Goal: Information Seeking & Learning: Learn about a topic

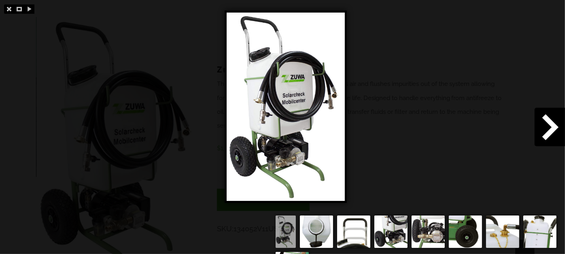
scroll to position [225, 0]
click at [8, 10] on link at bounding box center [9, 8] width 10 height 9
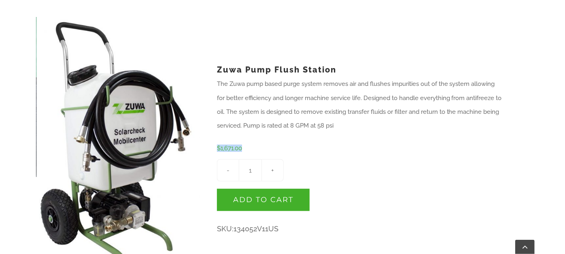
drag, startPoint x: 246, startPoint y: 133, endPoint x: 215, endPoint y: 134, distance: 31.2
click at [215, 134] on div "Zuwa Pump Flush Station The Zuwa pump based purge system removes air and flushe…" at bounding box center [359, 167] width 319 height 301
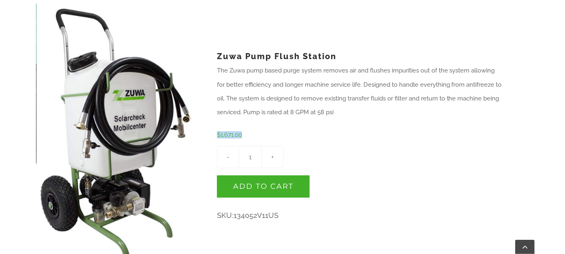
scroll to position [250, 0]
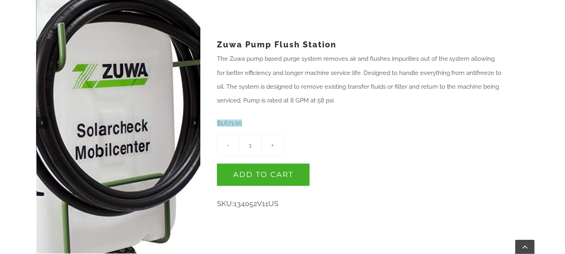
click at [143, 75] on img at bounding box center [86, 166] width 381 height 607
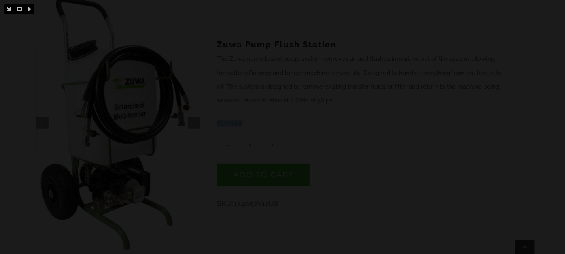
click at [143, 75] on div at bounding box center [282, 127] width 565 height 254
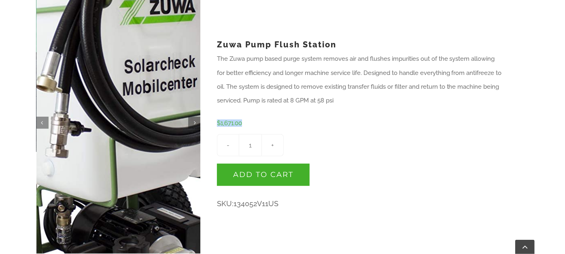
click at [107, 124] on img at bounding box center [133, 102] width 381 height 607
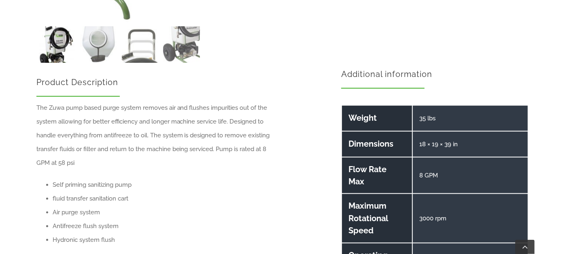
scroll to position [483, 0]
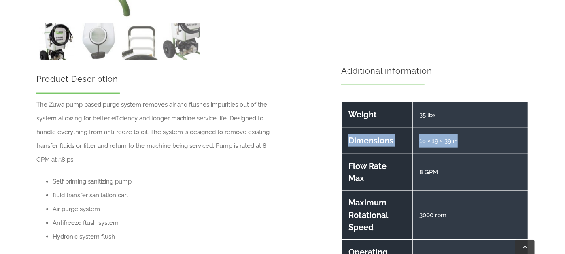
drag, startPoint x: 456, startPoint y: 126, endPoint x: 344, endPoint y: 123, distance: 111.4
click at [344, 128] on tr "Dimensions 18 × 19 × 39 in" at bounding box center [435, 140] width 186 height 25
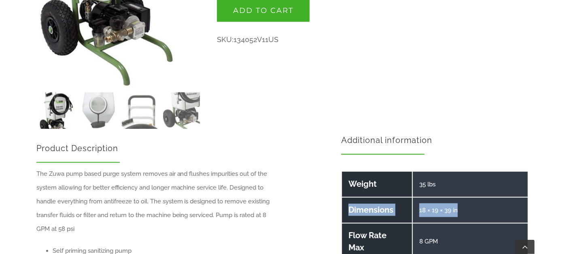
scroll to position [412, 0]
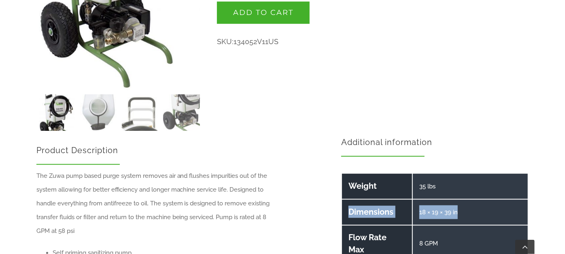
click at [53, 99] on img at bounding box center [57, 112] width 37 height 37
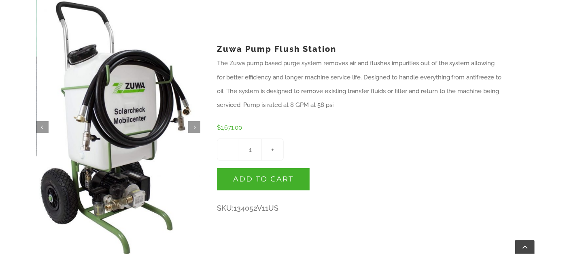
scroll to position [245, 0]
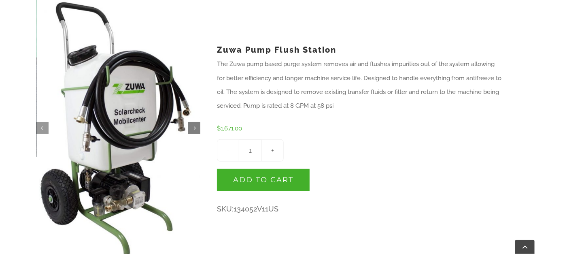
click at [192, 122] on link "" at bounding box center [194, 128] width 12 height 12
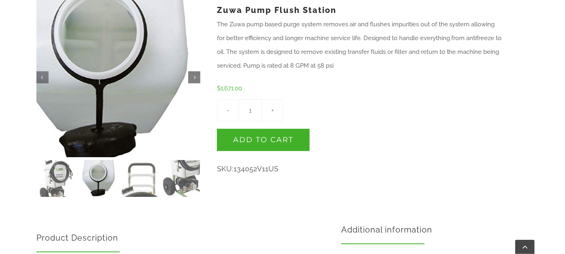
click at [192, 113] on img at bounding box center [101, 65] width 202 height 197
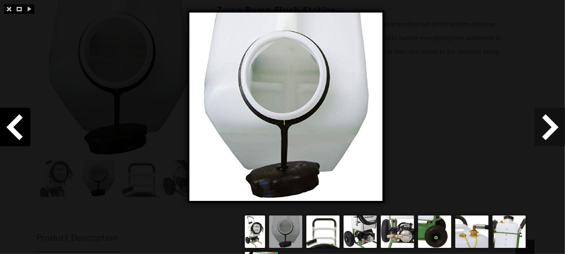
click at [554, 123] on span at bounding box center [550, 127] width 30 height 38
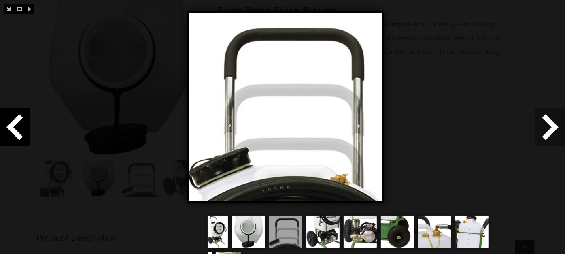
click at [554, 123] on span at bounding box center [550, 127] width 30 height 38
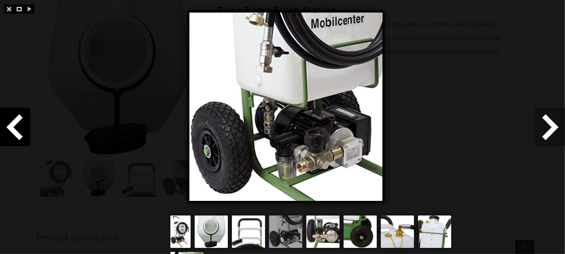
click at [554, 123] on span at bounding box center [550, 127] width 30 height 38
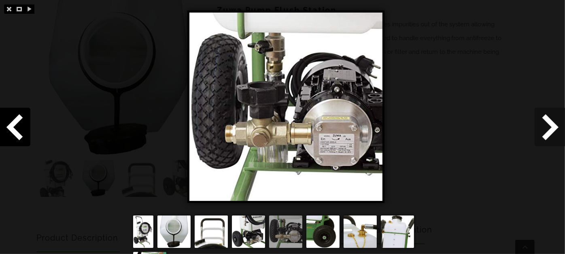
click at [554, 123] on span at bounding box center [550, 127] width 30 height 38
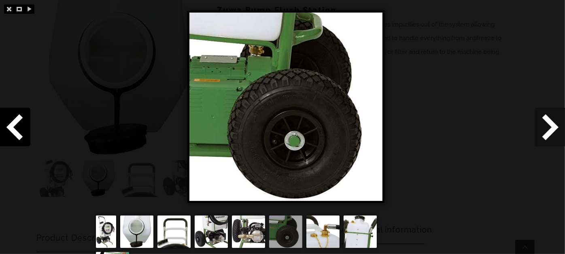
click at [554, 123] on span at bounding box center [550, 127] width 30 height 38
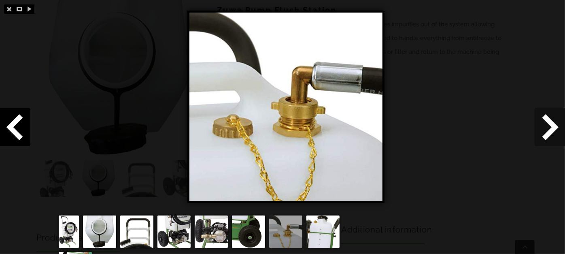
click at [554, 123] on span at bounding box center [550, 127] width 30 height 38
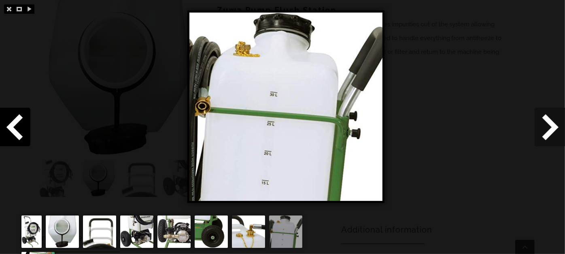
click at [556, 128] on span at bounding box center [550, 127] width 30 height 38
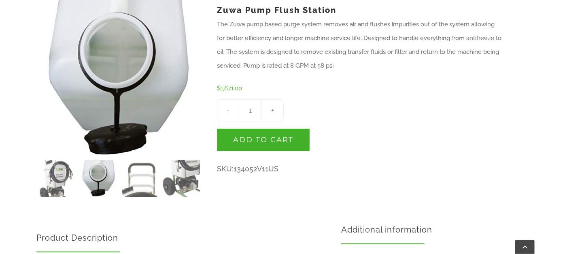
click at [243, 164] on span "134052V11US" at bounding box center [256, 168] width 45 height 9
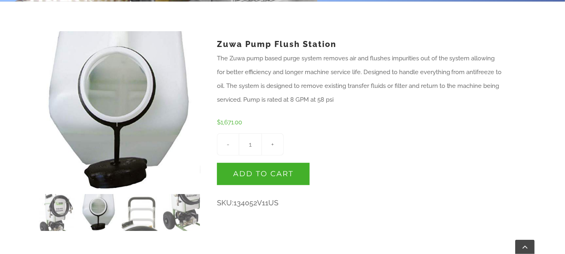
scroll to position [207, 0]
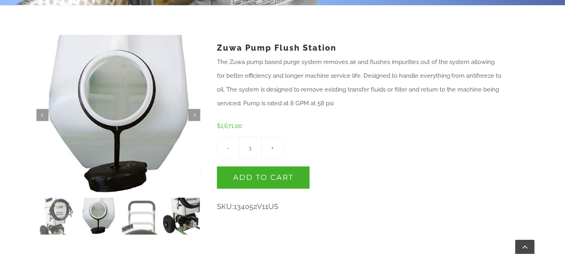
click at [191, 198] on img at bounding box center [181, 216] width 37 height 37
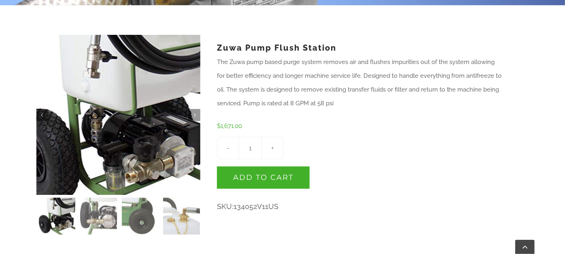
click at [138, 104] on img at bounding box center [114, 113] width 202 height 197
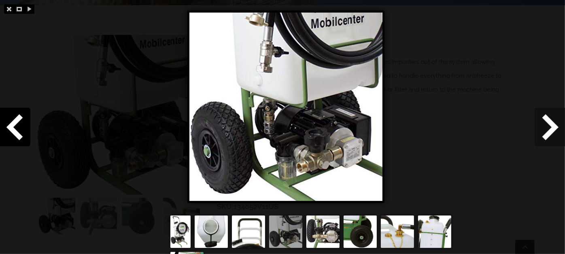
click at [552, 128] on span at bounding box center [550, 127] width 30 height 38
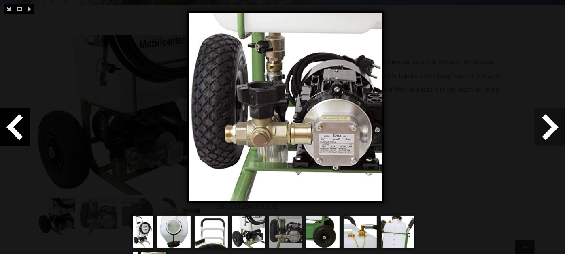
click at [552, 128] on span at bounding box center [550, 127] width 30 height 38
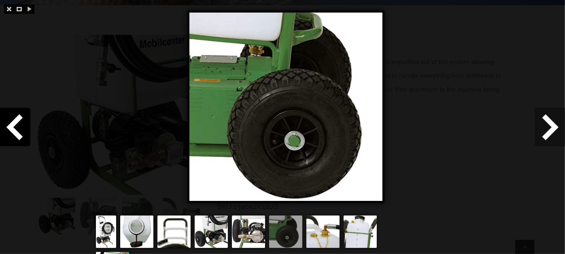
click at [552, 128] on span at bounding box center [550, 127] width 30 height 38
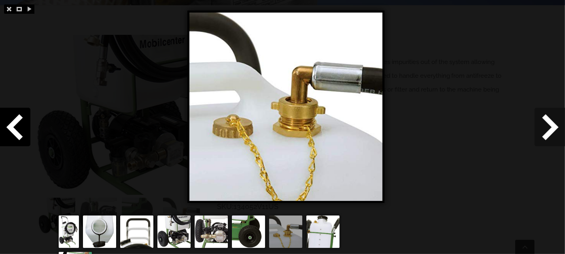
click at [552, 128] on span at bounding box center [550, 127] width 30 height 38
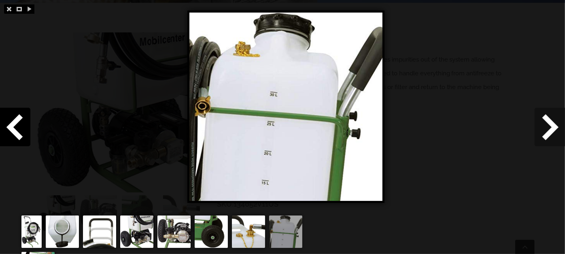
scroll to position [210, 0]
click at [552, 128] on span at bounding box center [550, 127] width 30 height 38
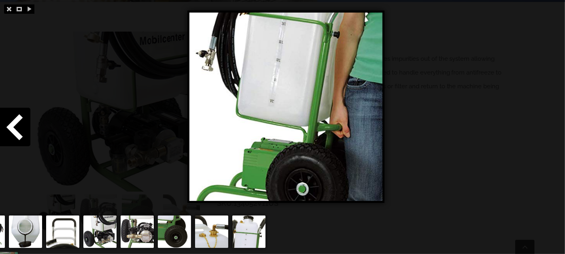
click at [437, 136] on div at bounding box center [282, 127] width 565 height 254
